Goal: Use online tool/utility: Utilize a website feature to perform a specific function

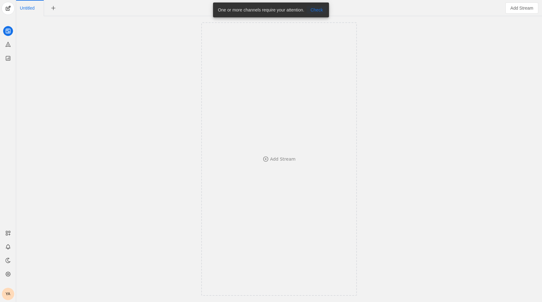
click at [318, 7] on span "Check" at bounding box center [316, 10] width 12 height 6
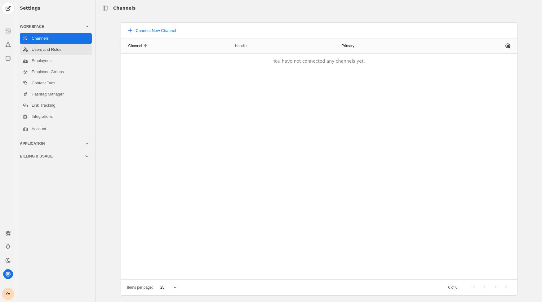
click at [46, 49] on link "Users and Roles" at bounding box center [56, 49] width 72 height 11
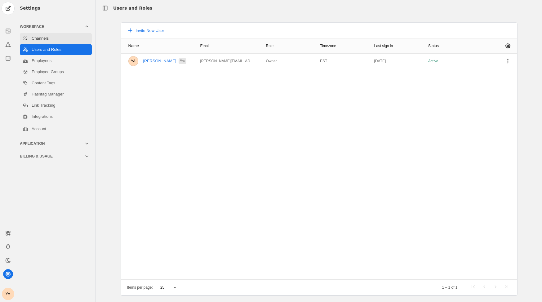
click at [46, 38] on link "Channels" at bounding box center [56, 38] width 72 height 11
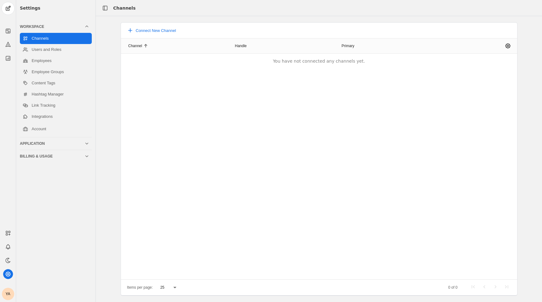
click at [9, 293] on div "YA" at bounding box center [8, 294] width 12 height 12
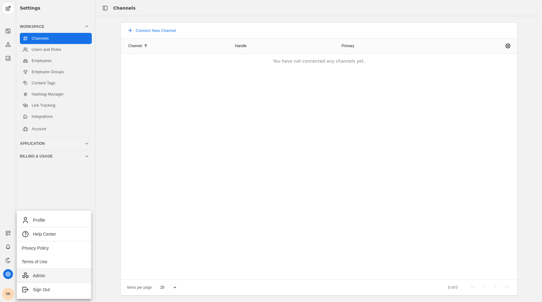
click at [35, 276] on span "Admin" at bounding box center [39, 275] width 12 height 6
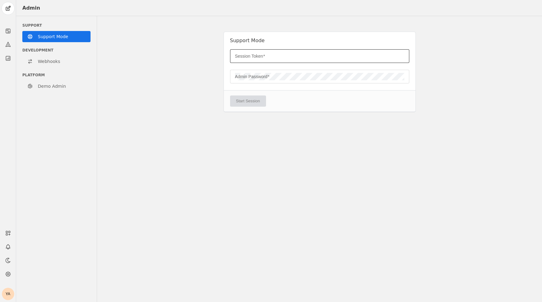
click at [320, 58] on input "Session Token" at bounding box center [319, 55] width 169 height 7
type input "[PERSON_NAME][EMAIL_ADDRESS][DOMAIN_NAME]"
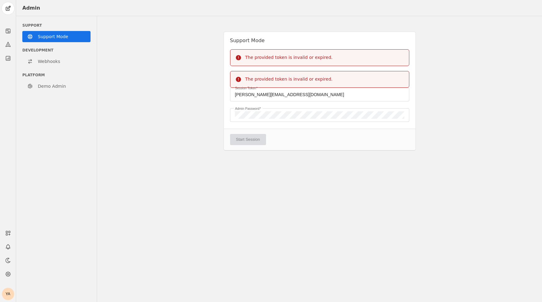
click at [304, 101] on div at bounding box center [319, 104] width 179 height 7
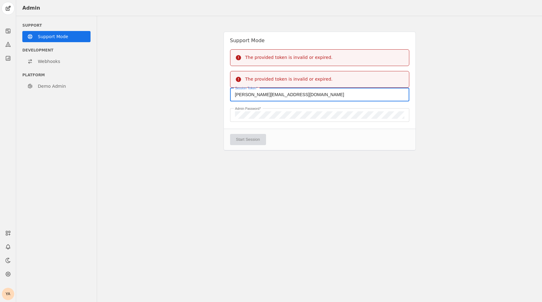
click at [313, 96] on input "[PERSON_NAME][EMAIL_ADDRESS][DOMAIN_NAME]" at bounding box center [319, 94] width 169 height 7
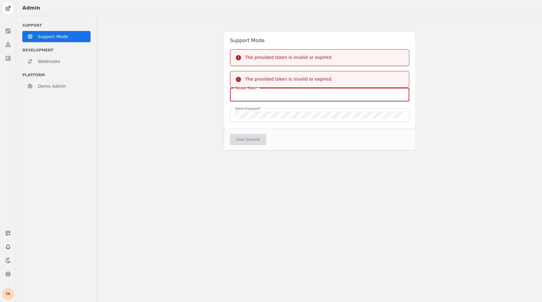
click at [307, 115] on app-support-session-admin "Support Mode The provided token is invalid or expired. The provided token is in…" at bounding box center [319, 90] width 192 height 131
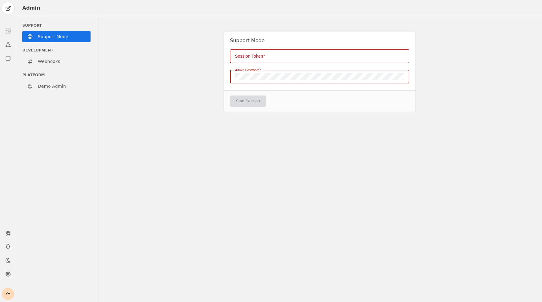
click at [336, 60] on div at bounding box center [319, 56] width 169 height 14
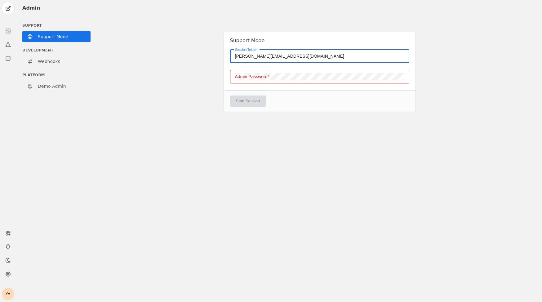
type input "[PERSON_NAME][EMAIL_ADDRESS][DOMAIN_NAME]"
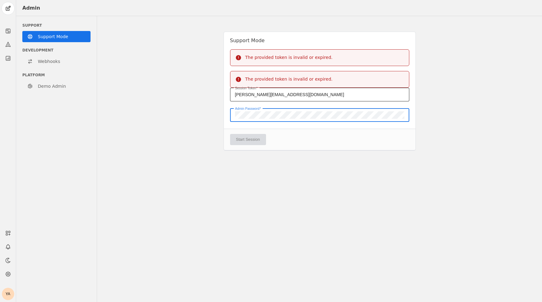
click at [305, 98] on input "[PERSON_NAME][EMAIL_ADDRESS][DOMAIN_NAME]" at bounding box center [319, 94] width 169 height 7
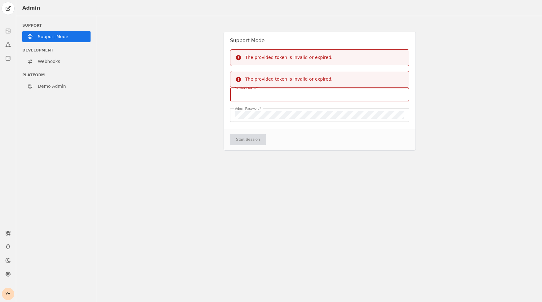
paste input "84GZ0M2LBEXFH4A7WQZFDHYGNS75VA6H"
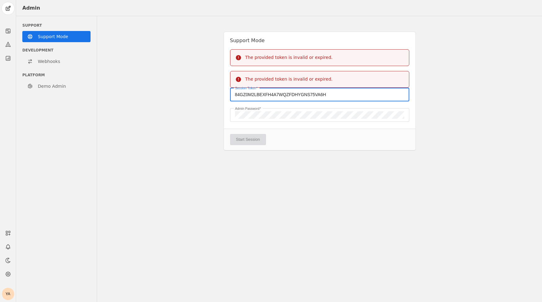
type input "84GZ0M2LBEXFH4A7WQZFDHYGNS75VA6H"
click at [315, 150] on app-support-session-admin "Support Mode The provided token is invalid or expired. The provided token is in…" at bounding box center [319, 90] width 192 height 131
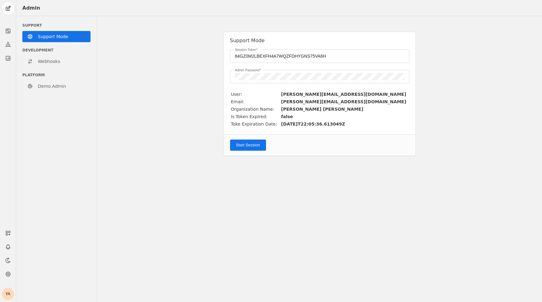
click at [246, 148] on span "submit" at bounding box center [248, 144] width 36 height 11
